Goal: Information Seeking & Learning: Learn about a topic

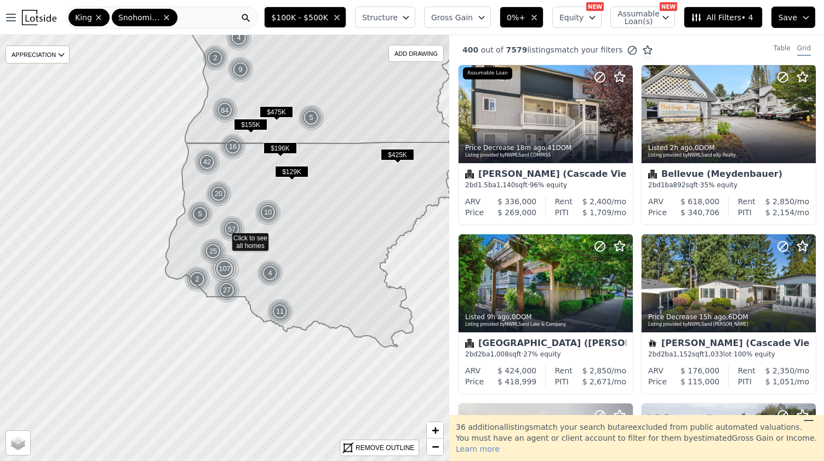
click at [33, 15] on img at bounding box center [39, 17] width 35 height 15
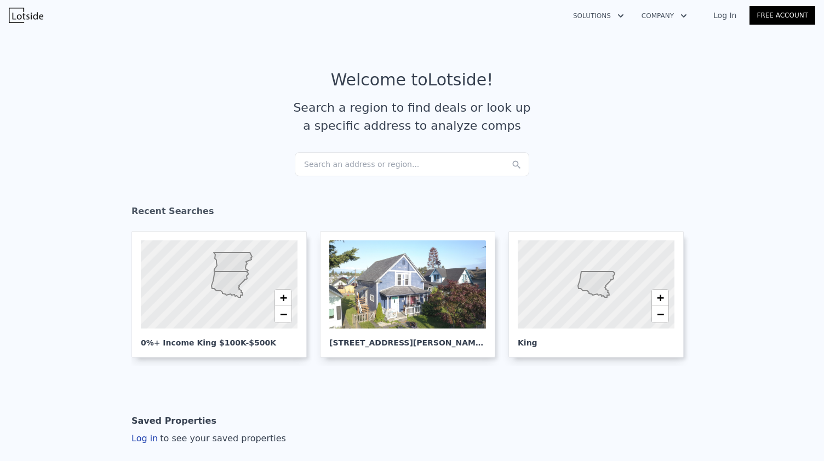
click at [729, 19] on link "Log In" at bounding box center [724, 15] width 49 height 11
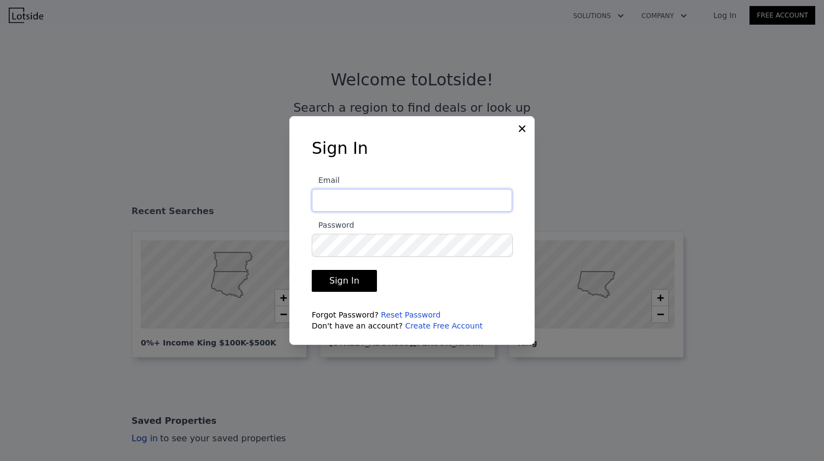
type input "robinloves1999@gmail.com"
click at [337, 281] on button "Sign In" at bounding box center [344, 281] width 65 height 22
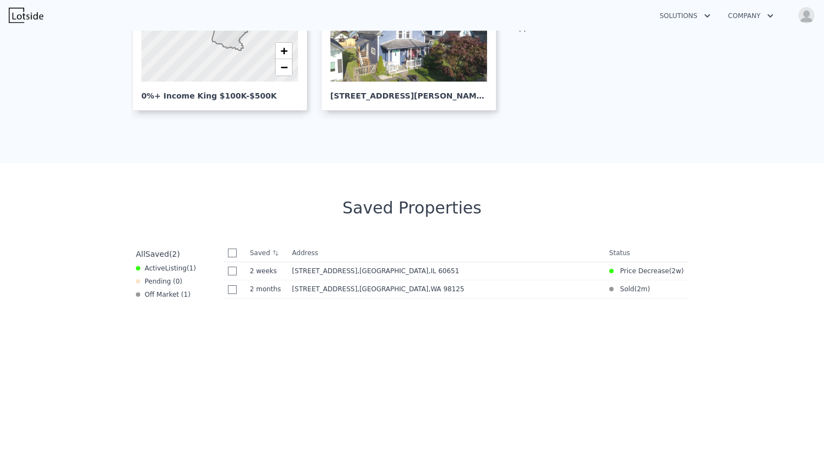
scroll to position [285, 0]
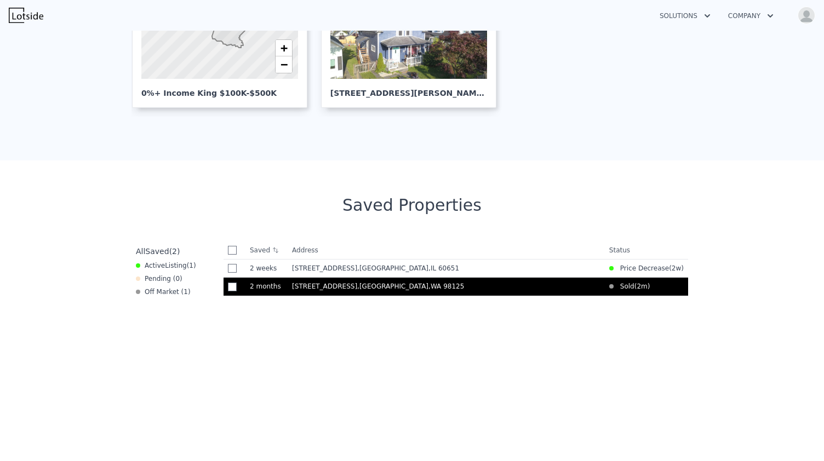
click at [357, 287] on span ", Seattle , WA 98125" at bounding box center [412, 287] width 111 height 8
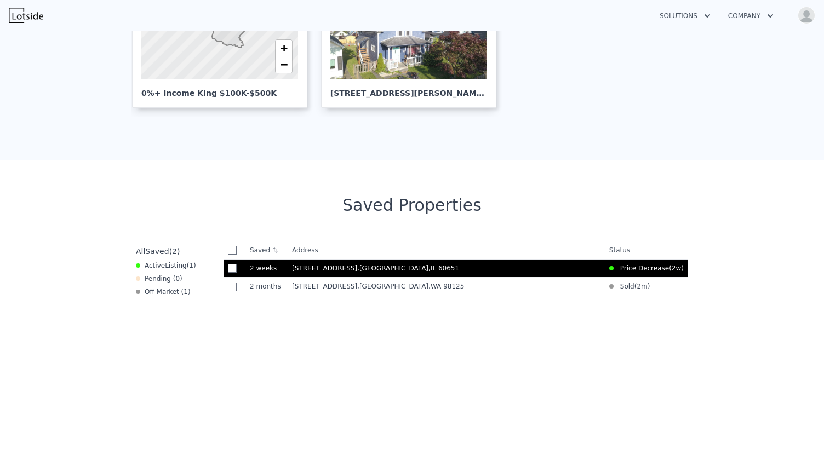
click at [343, 262] on td "1047 N Kedvale Ave , Chicago , IL 60651" at bounding box center [446, 268] width 317 height 19
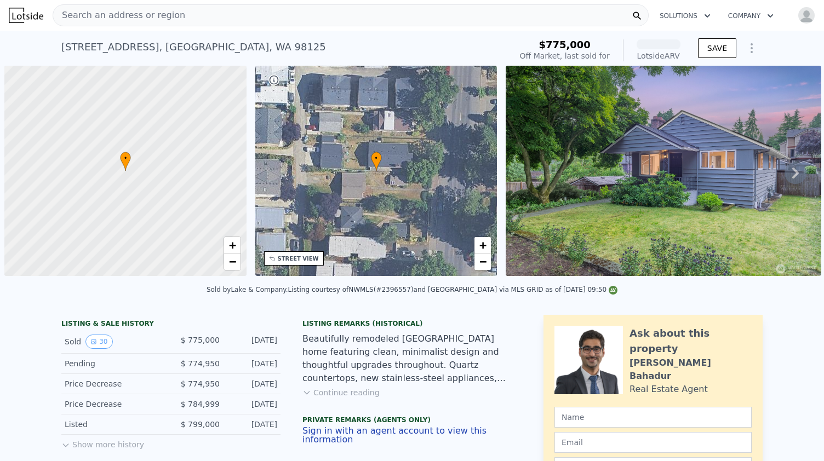
scroll to position [0, 4]
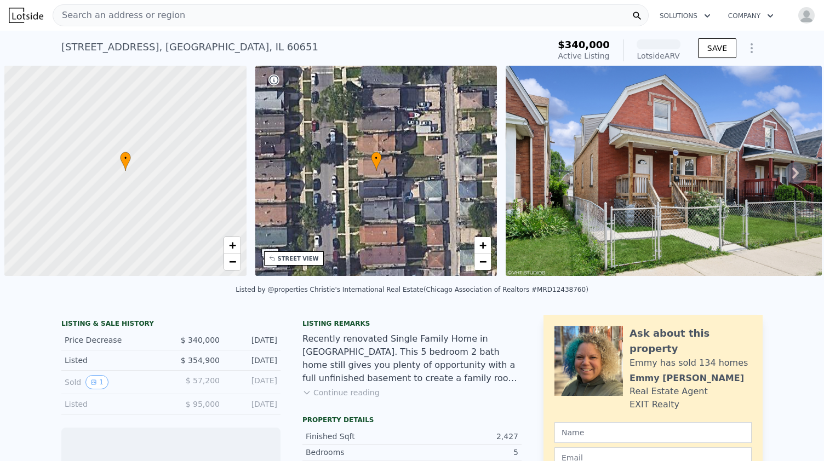
scroll to position [0, 4]
